Goal: Transaction & Acquisition: Purchase product/service

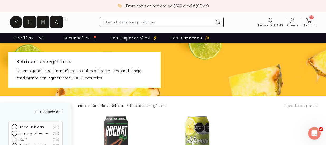
click at [307, 23] on icon at bounding box center [308, 20] width 6 height 6
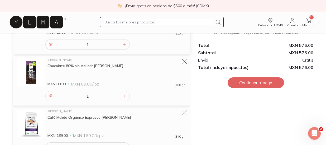
scroll to position [83, 0]
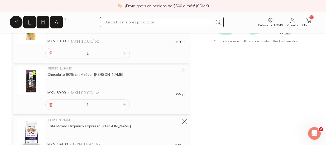
click at [114, 22] on input "text" at bounding box center [158, 22] width 108 height 6
type input "carne molida"
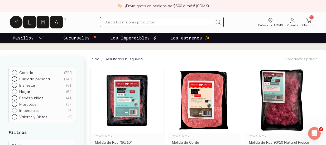
scroll to position [32, 0]
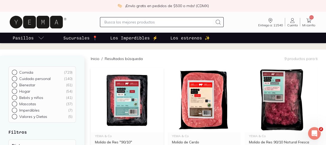
click at [125, 85] on img at bounding box center [127, 100] width 73 height 65
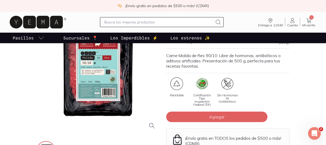
scroll to position [52, 0]
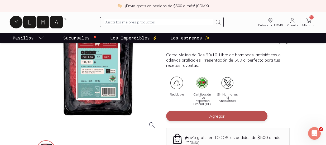
click at [217, 119] on button "Agregar" at bounding box center [216, 116] width 101 height 11
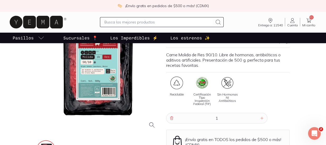
scroll to position [0, 0]
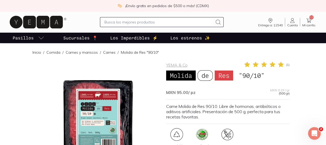
click at [122, 24] on input "text" at bounding box center [158, 22] width 108 height 6
type input "durazno"
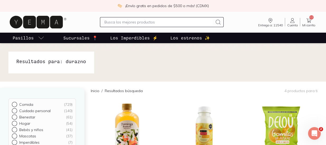
click at [118, 25] on input "text" at bounding box center [158, 22] width 108 height 6
type input "nectarina"
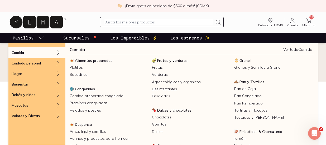
click at [38, 37] on icon "pasillo-todos-link" at bounding box center [41, 38] width 6 height 6
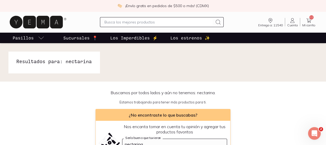
click at [38, 37] on icon "pasillo-todos-link" at bounding box center [41, 38] width 6 height 6
click at [310, 18] on span "12" at bounding box center [311, 17] width 4 height 4
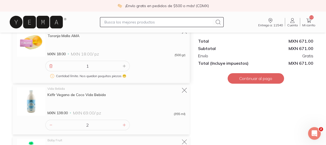
scroll to position [360, 0]
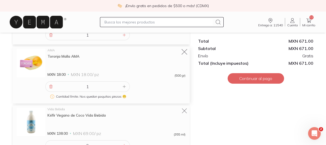
click at [182, 52] on icon at bounding box center [184, 51] width 7 height 7
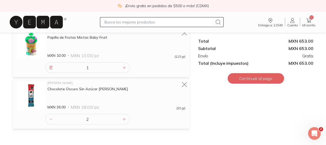
scroll to position [449, 0]
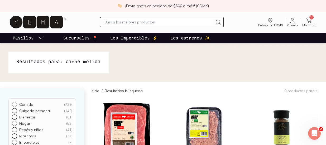
click at [307, 22] on icon at bounding box center [308, 20] width 5 height 4
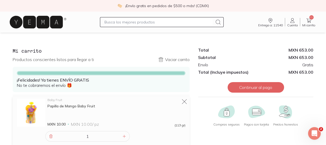
click at [34, 23] on icon at bounding box center [36, 22] width 53 height 13
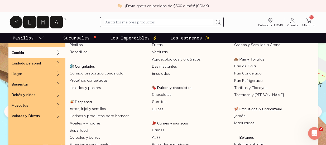
scroll to position [26, 0]
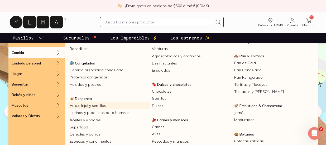
click at [97, 107] on link "Arroz, frijol y semillas" at bounding box center [108, 105] width 82 height 7
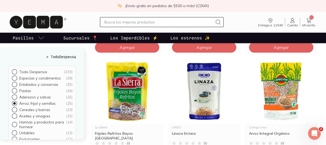
scroll to position [636, 0]
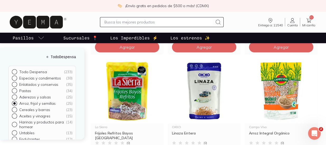
click at [112, 23] on input "text" at bounding box center [158, 22] width 108 height 6
type input "c"
type input "arroz"
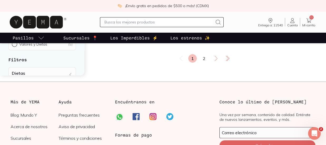
scroll to position [982, 0]
click at [204, 61] on link "2" at bounding box center [204, 58] width 8 height 8
